Goal: Task Accomplishment & Management: Complete application form

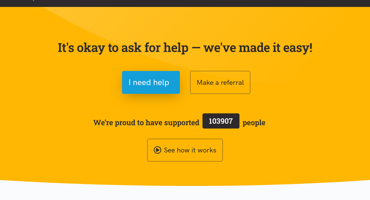
scroll to position [23, 0]
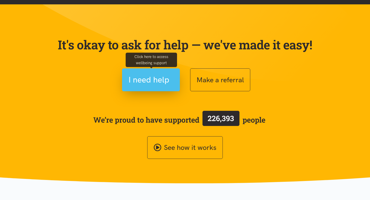
click at [141, 77] on span "I need help" at bounding box center [148, 79] width 41 height 13
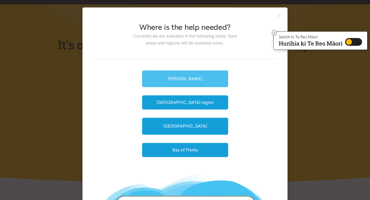
click at [169, 75] on link "[PERSON_NAME]" at bounding box center [185, 78] width 86 height 17
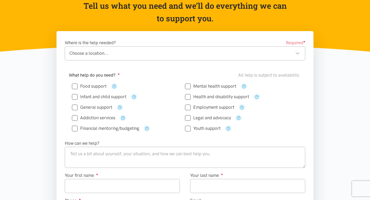
scroll to position [56, 0]
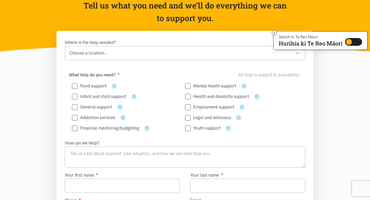
click at [78, 87] on input "Food support" at bounding box center [89, 86] width 35 height 4
checkbox input "true"
click at [103, 51] on div "Choose a location..." at bounding box center [184, 53] width 230 height 7
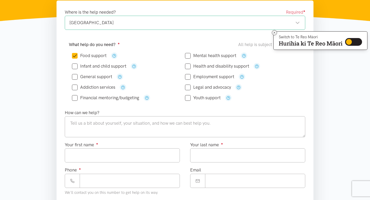
scroll to position [114, 0]
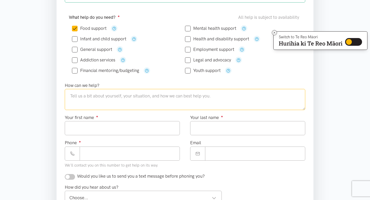
click at [108, 96] on textarea at bounding box center [185, 99] width 240 height 21
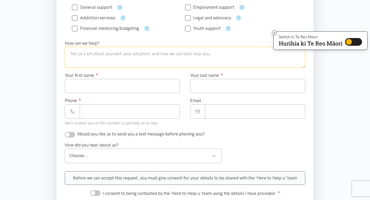
scroll to position [135, 0]
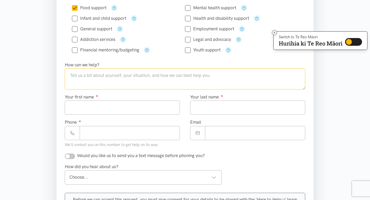
type textarea "I"
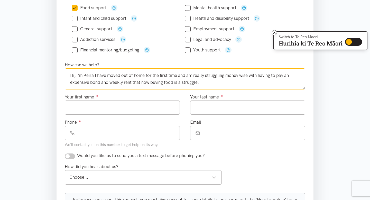
type textarea "Hi, I'm Keira I have moved out of home for the first time and am really struggl…"
click at [82, 106] on input "Your first name ●" at bounding box center [122, 107] width 115 height 14
type input "*****"
type input "**********"
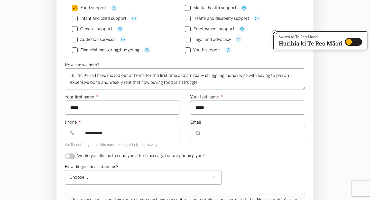
type input "**********"
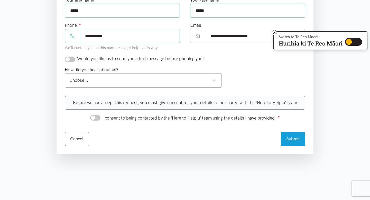
scroll to position [232, 0]
click at [155, 80] on div "Choose..." at bounding box center [142, 80] width 147 height 7
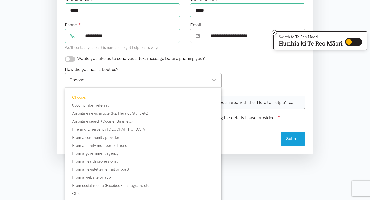
click at [69, 60] on input "checkbox" at bounding box center [70, 59] width 10 height 6
checkbox input "true"
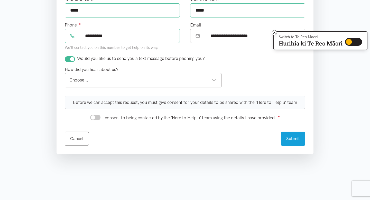
click at [89, 81] on div "Choose..." at bounding box center [142, 80] width 147 height 7
click at [96, 102] on div "Before we can accept this request, you must give consent for your details to be…" at bounding box center [185, 103] width 240 height 14
click at [95, 118] on input "I consent to being contacted by the 'Here to Help u' team using the details I h…" at bounding box center [95, 118] width 10 height 6
checkbox input "true"
click at [289, 136] on button "Submit" at bounding box center [293, 138] width 24 height 14
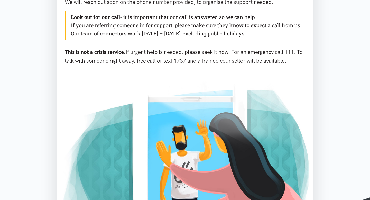
scroll to position [98, 0]
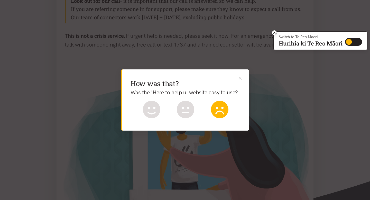
click at [221, 109] on icon at bounding box center [219, 109] width 17 height 17
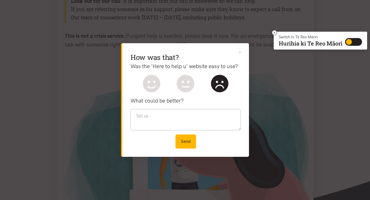
click at [139, 85] on div at bounding box center [186, 83] width 102 height 17
click at [153, 85] on icon at bounding box center [151, 83] width 17 height 17
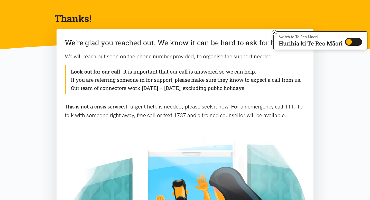
scroll to position [12, 0]
